Goal: Participate in discussion: Engage in conversation with other users on a specific topic

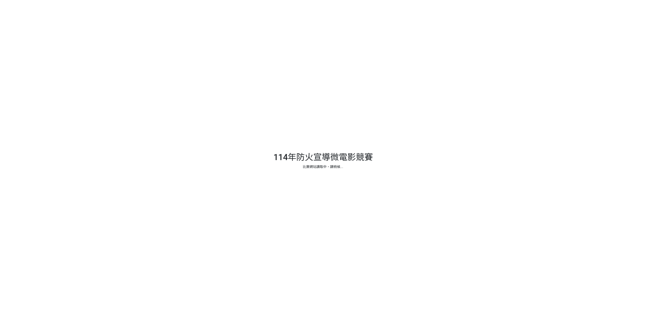
select select "vote"
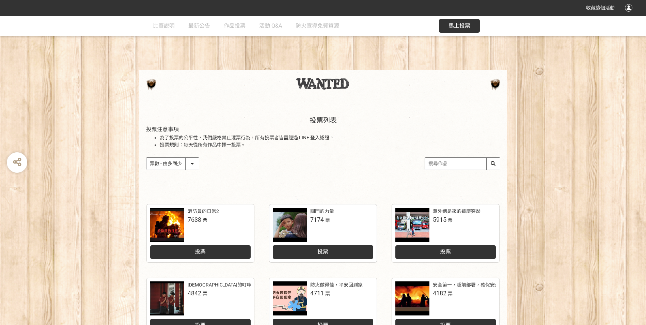
click at [333, 249] on div "投票" at bounding box center [323, 252] width 100 height 14
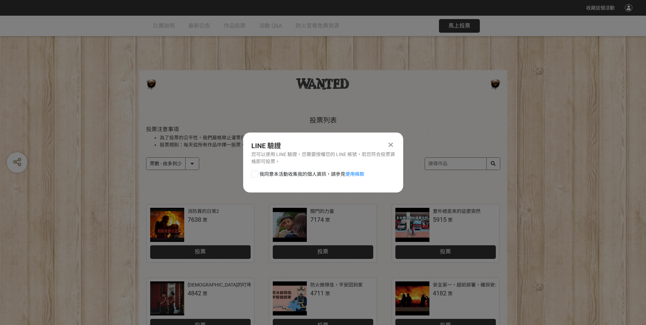
click at [257, 171] on div at bounding box center [254, 174] width 7 height 7
checkbox input "true"
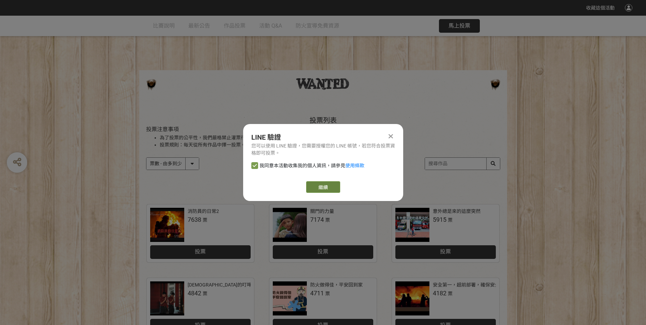
click at [322, 187] on button "繼續" at bounding box center [323, 187] width 34 height 12
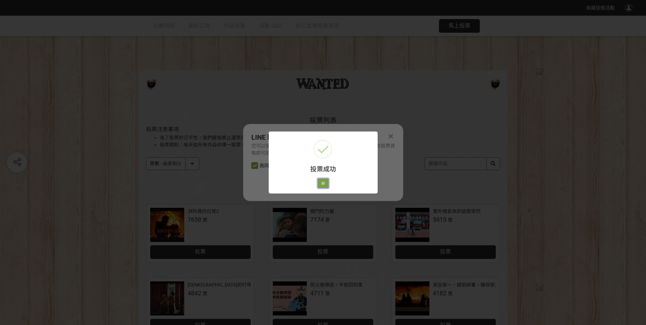
click at [322, 180] on button "好" at bounding box center [323, 183] width 11 height 10
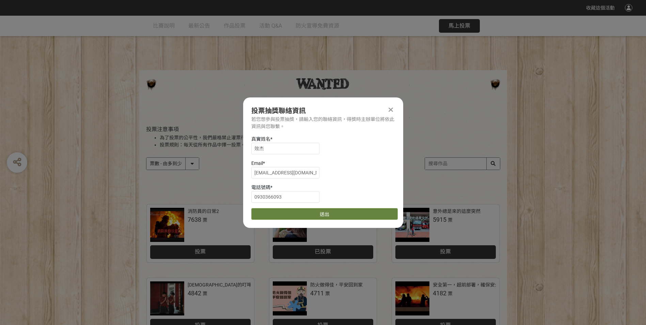
click at [342, 214] on button "送出" at bounding box center [324, 214] width 146 height 12
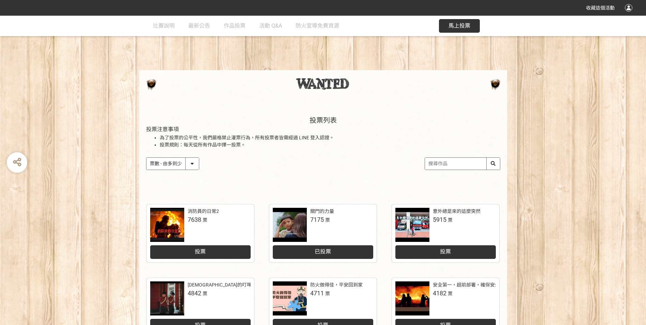
drag, startPoint x: 397, startPoint y: 60, endPoint x: 417, endPoint y: 53, distance: 21.2
click at [397, 60] on div "投票列表 投票注意事項 為了投票的公平性，我們嚴格禁止灌票行為，所有投票者皆需經過 LINE 登入認證。 投票規則：每天從所有作品中擇一投票。 作品 - 由新…" at bounding box center [323, 293] width 646 height 554
click at [435, 37] on div "投票列表 投票注意事項 為了投票的公平性，我們嚴格禁止灌票行為，所有投票者皆需經過 LINE 登入認證。 投票規則：每天從所有作品中擇一投票。 作品 - 由新…" at bounding box center [323, 293] width 646 height 554
click at [418, 114] on div "投票列表 投票注意事項 為了投票的公平性，我們嚴格禁止灌票行為，所有投票者皆需經過 LINE 登入認證。 投票規則：每天從所有作品中擇一投票。 作品 - 由新…" at bounding box center [323, 150] width 368 height 95
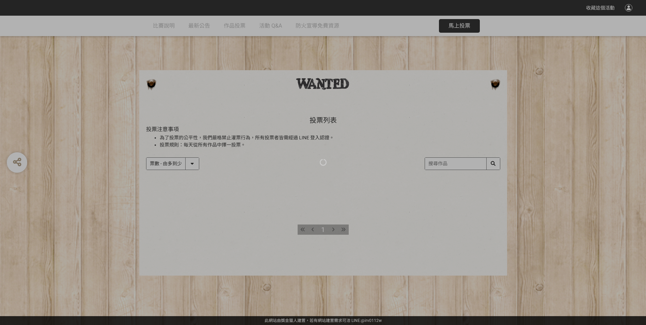
select select "vote"
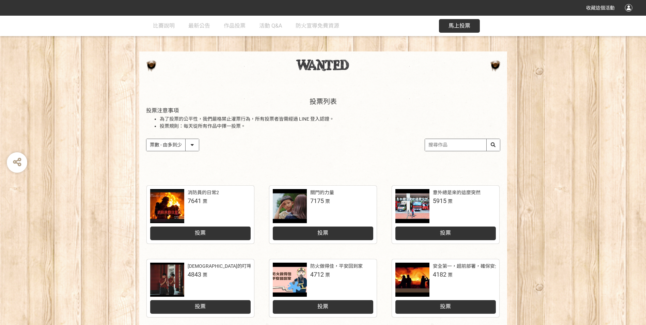
scroll to position [68, 0]
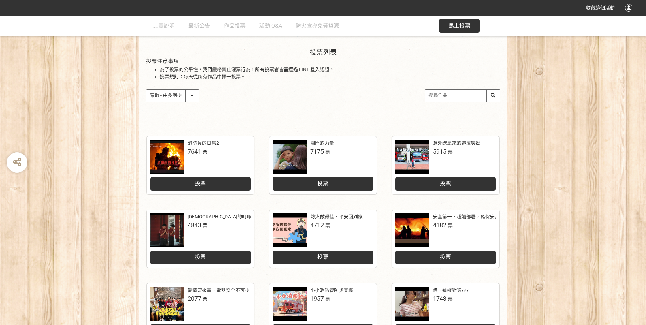
click at [521, 152] on div "消防員的日常2 7641 票 投票 關門的力量 7175 票 投票 意外總是來的這麼突然 5915 票 投票 城隍爺的叮嚀：人離火要熄，住警器不離 4843 …" at bounding box center [323, 315] width 646 height 373
drag, startPoint x: 615, startPoint y: 193, endPoint x: 617, endPoint y: 221, distance: 27.3
click at [617, 221] on div "消防員的日常2 7641 票 投票 關門的力量 7175 票 投票 意外總是來的這麼突然 5915 票 投票 城隍爺的叮嚀：人離火要熄，住警器不離 4843 …" at bounding box center [323, 315] width 646 height 373
click at [47, 94] on div "投票列表 投票注意事項 為了投票的公平性，我們嚴格禁止灌票行為，所有投票者皆需經過 LINE 登入認證。 投票規則：每天從所有作品中擇一投票。 作品 - 由新…" at bounding box center [323, 81] width 646 height 95
